Goal: Information Seeking & Learning: Find specific fact

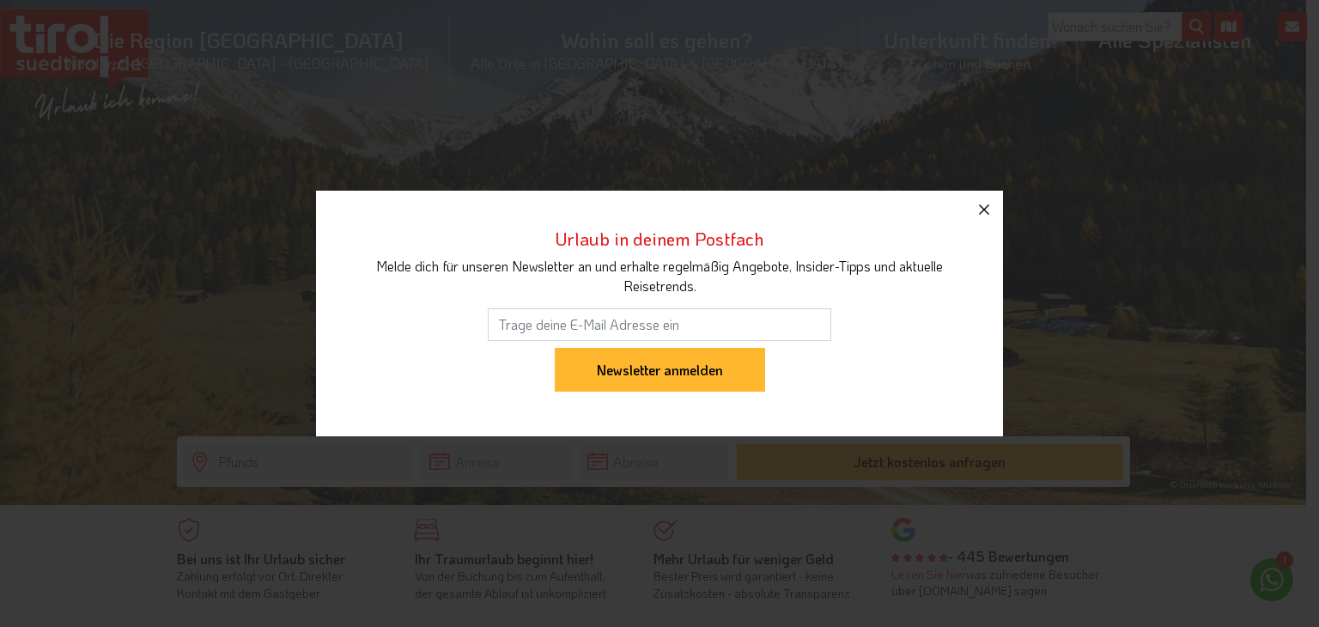
click at [982, 209] on icon "button" at bounding box center [984, 209] width 21 height 21
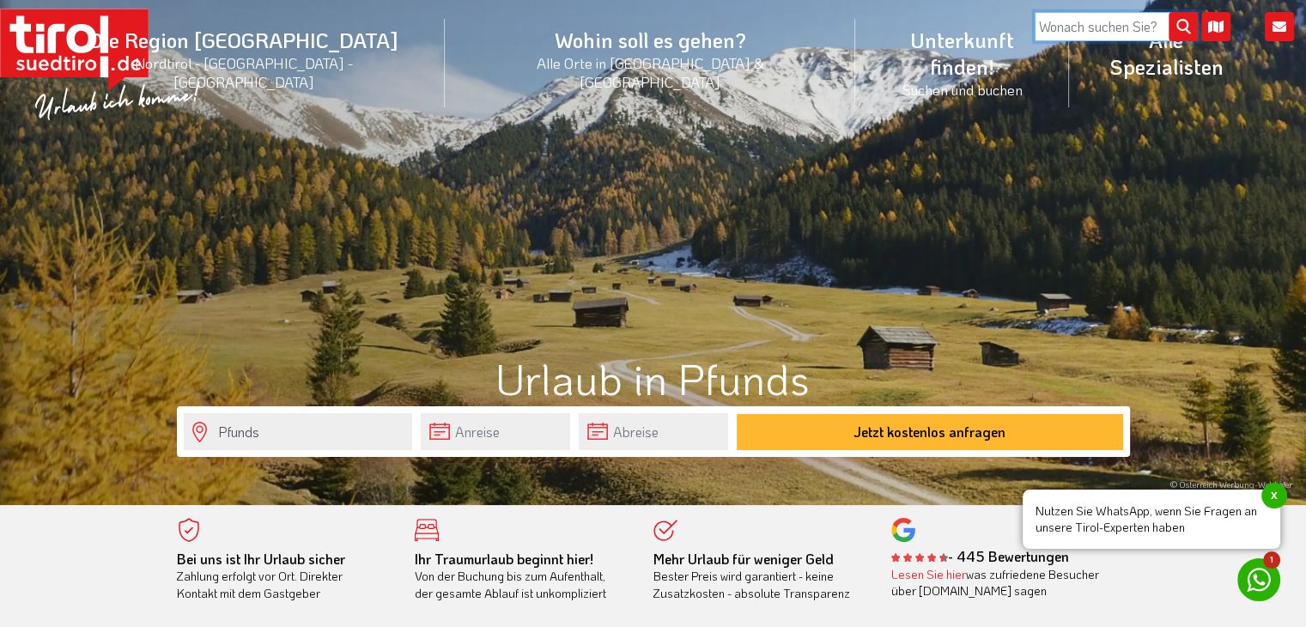
click at [1106, 24] on input "search" at bounding box center [1116, 26] width 163 height 29
type input "Pfunds"
click at [1168, 13] on button "submit" at bounding box center [1182, 27] width 29 height 29
